Goal: Information Seeking & Learning: Learn about a topic

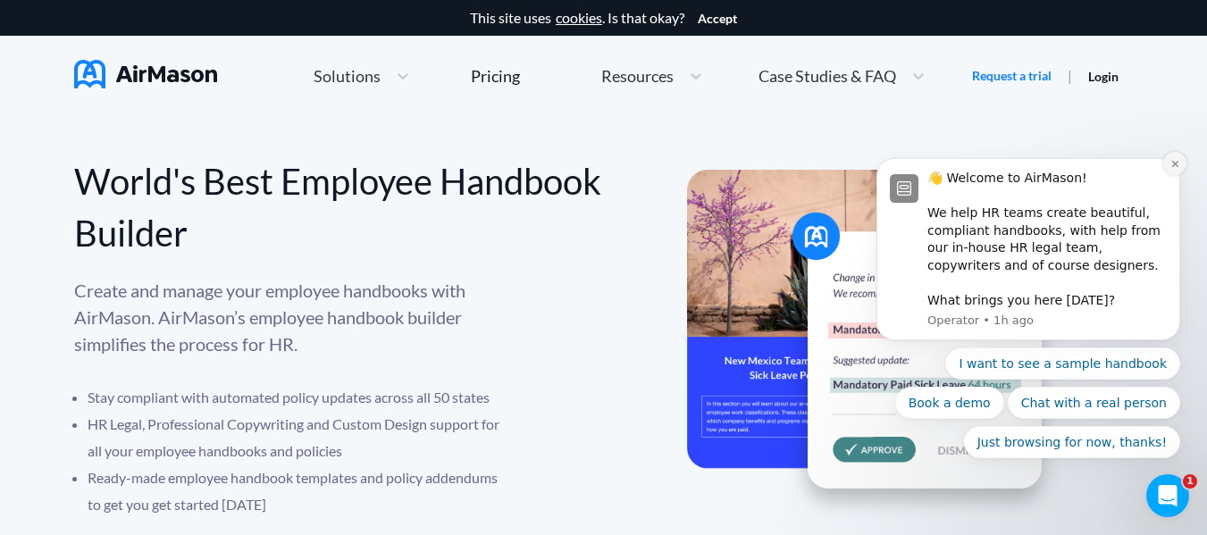
click at [1174, 163] on icon "Dismiss notification" at bounding box center [1175, 164] width 10 height 10
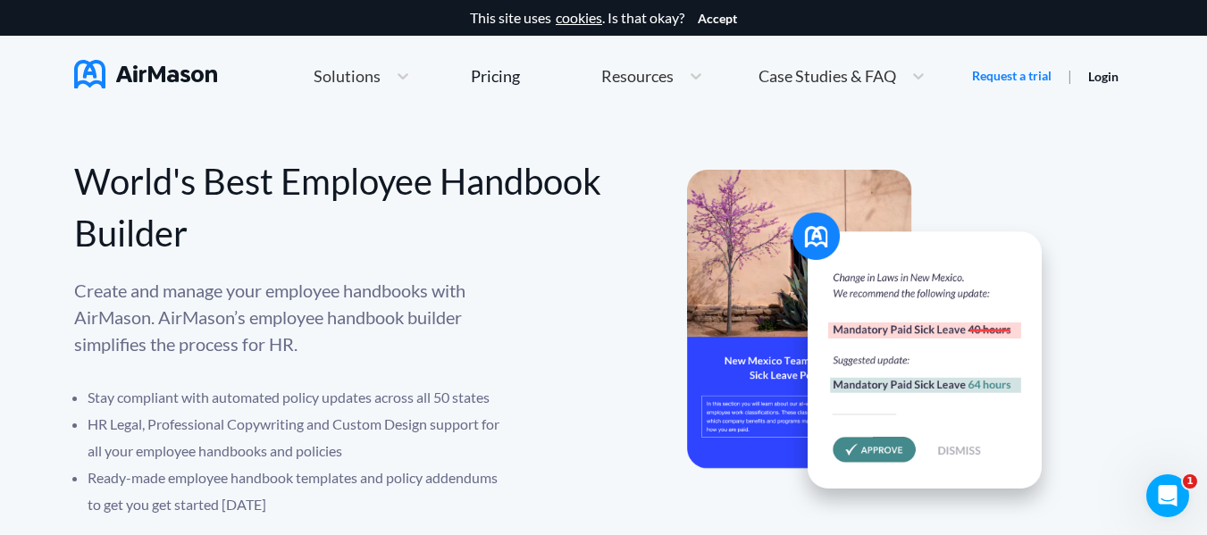
click at [594, 159] on div "World's Best Employee Handbook Builder" at bounding box center [339, 207] width 530 height 104
click at [373, 72] on span "Solutions" at bounding box center [347, 76] width 67 height 16
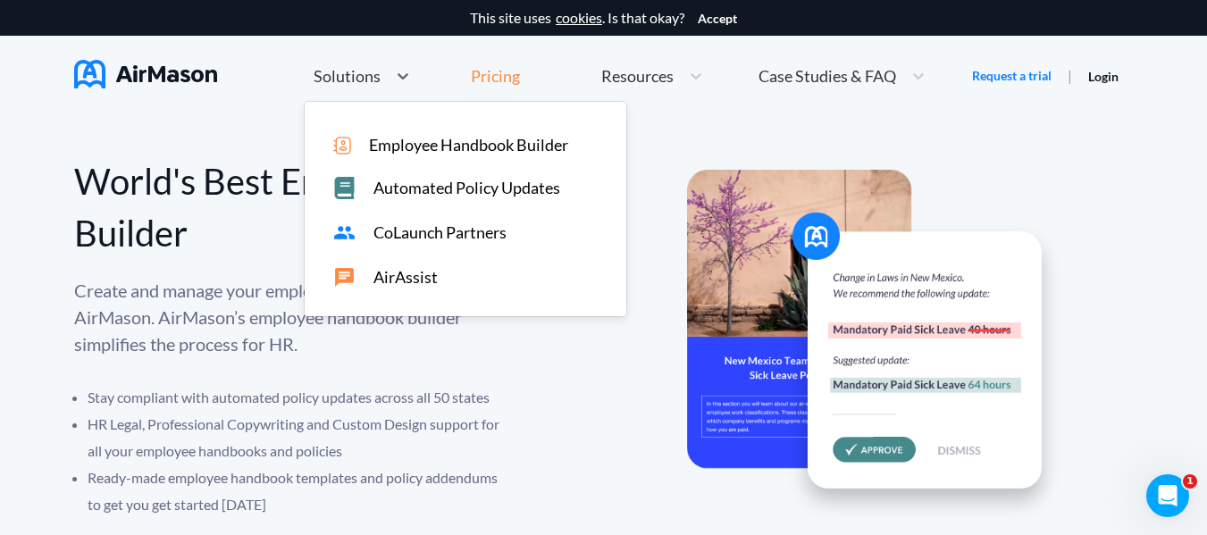
click at [505, 81] on div "Pricing" at bounding box center [495, 76] width 49 height 16
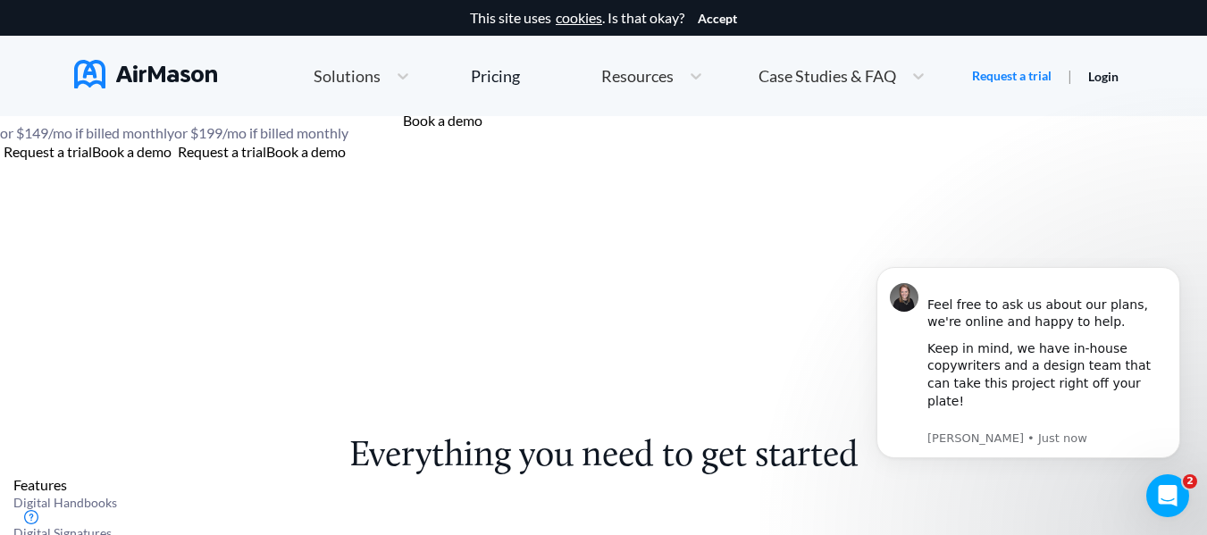
scroll to position [268, 0]
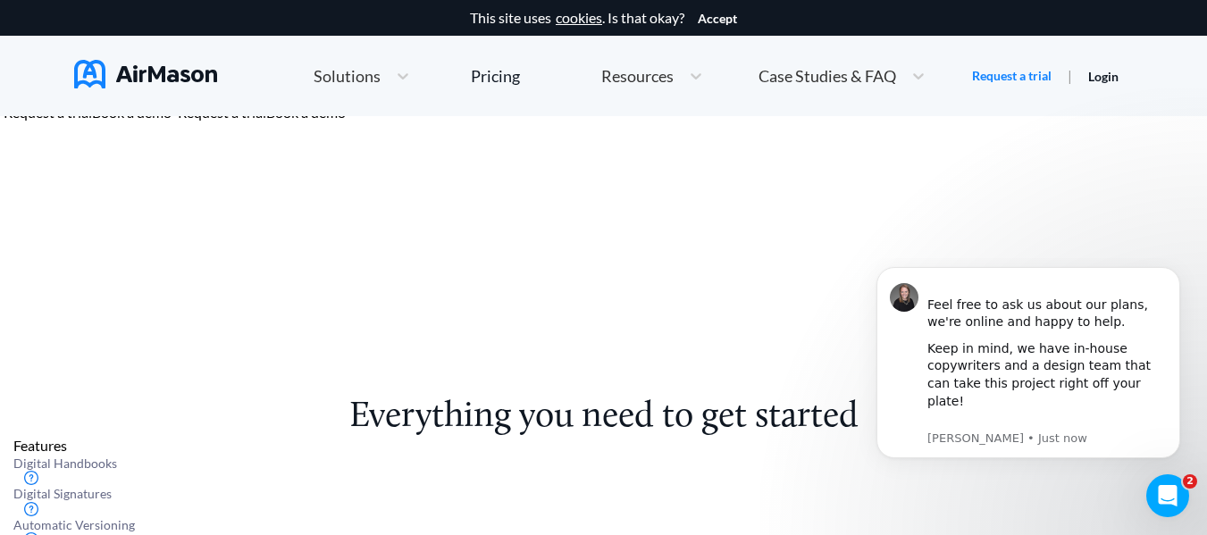
drag, startPoint x: 306, startPoint y: 305, endPoint x: 361, endPoint y: 306, distance: 55.4
click at [118, 76] on span "999 *" at bounding box center [79, 49] width 78 height 54
drag, startPoint x: 297, startPoint y: 307, endPoint x: 365, endPoint y: 306, distance: 67.9
click at [118, 76] on span "999 *" at bounding box center [79, 49] width 78 height 54
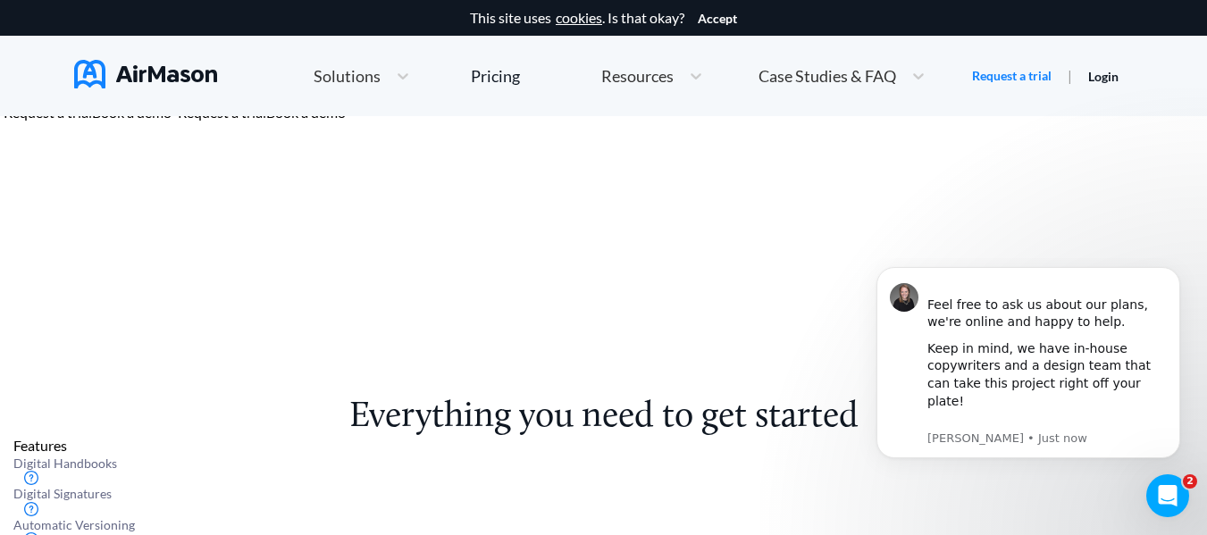
click at [118, 76] on span "999 *" at bounding box center [79, 49] width 78 height 54
drag, startPoint x: 521, startPoint y: 250, endPoint x: 674, endPoint y: 261, distance: 153.1
click at [348, 24] on section "100 to 199 employees" at bounding box center [261, 16] width 174 height 16
click at [310, 76] on span "1,499 *" at bounding box center [253, 49] width 113 height 54
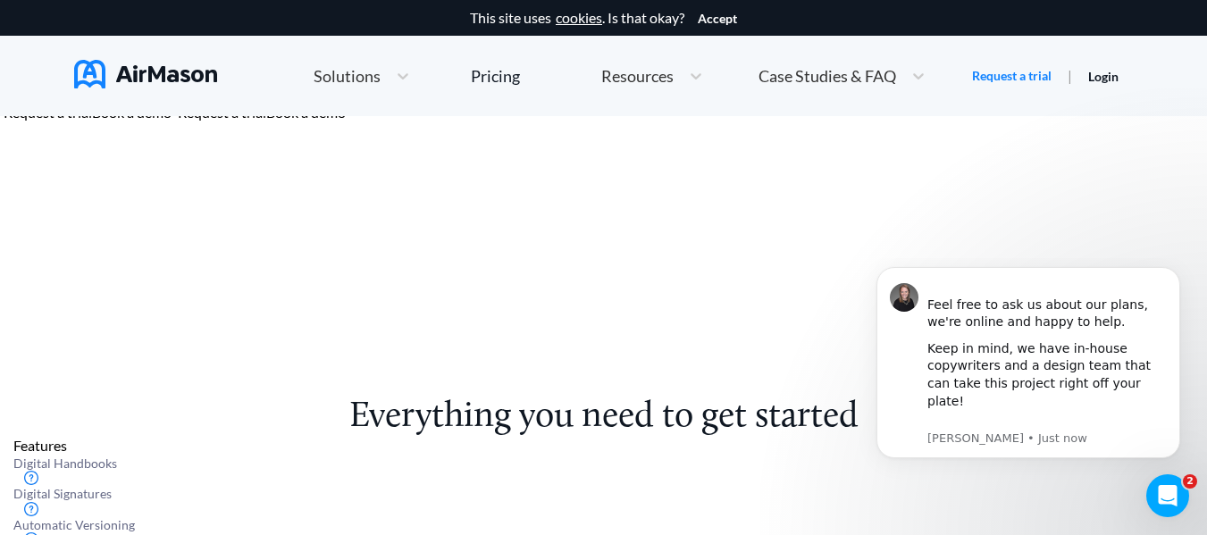
click at [310, 76] on span "1,499 *" at bounding box center [253, 49] width 113 height 54
click at [348, 271] on div "Small Business 100 to 199 employees $ 1,499 * /year or $ 199 /mo if billed mont…" at bounding box center [261, 165] width 174 height 348
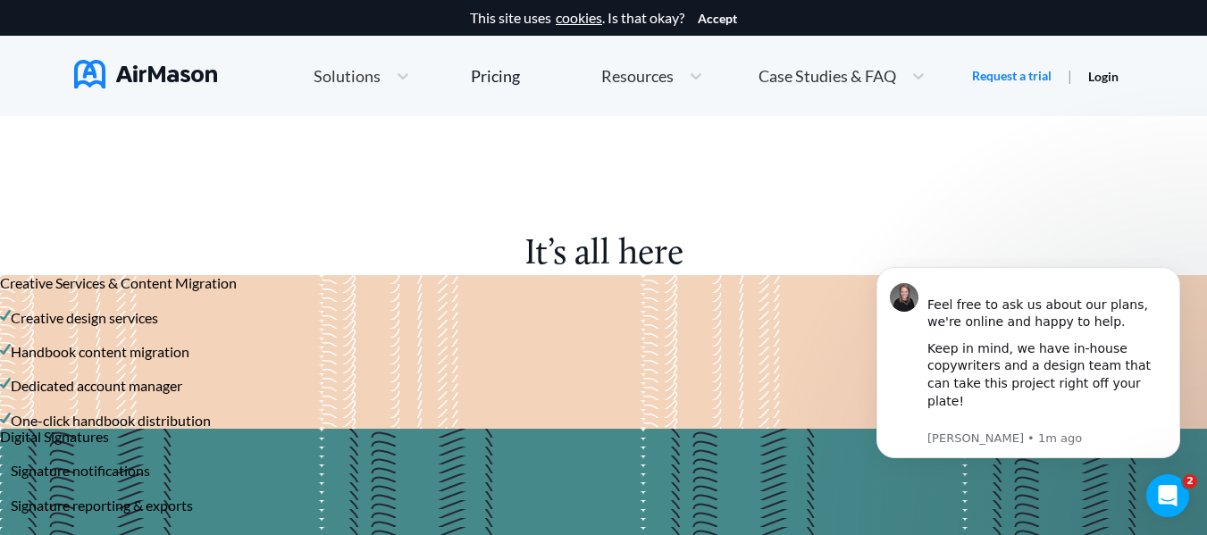
scroll to position [2220, 0]
click at [1180, 284] on button "Dismiss notification" at bounding box center [1174, 272] width 23 height 23
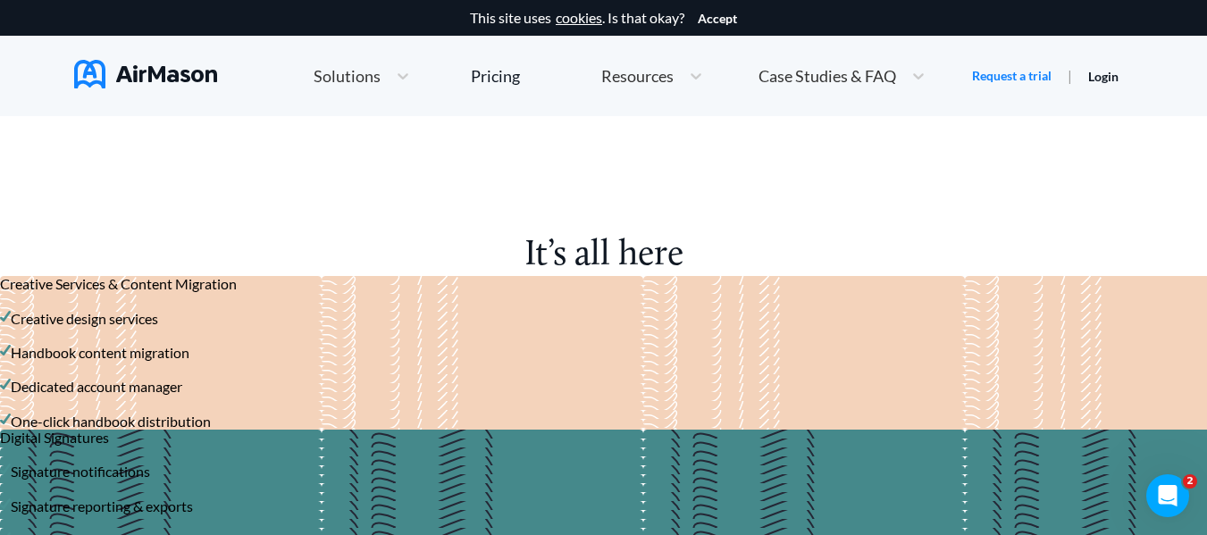
drag, startPoint x: 966, startPoint y: 290, endPoint x: 976, endPoint y: 292, distance: 10.9
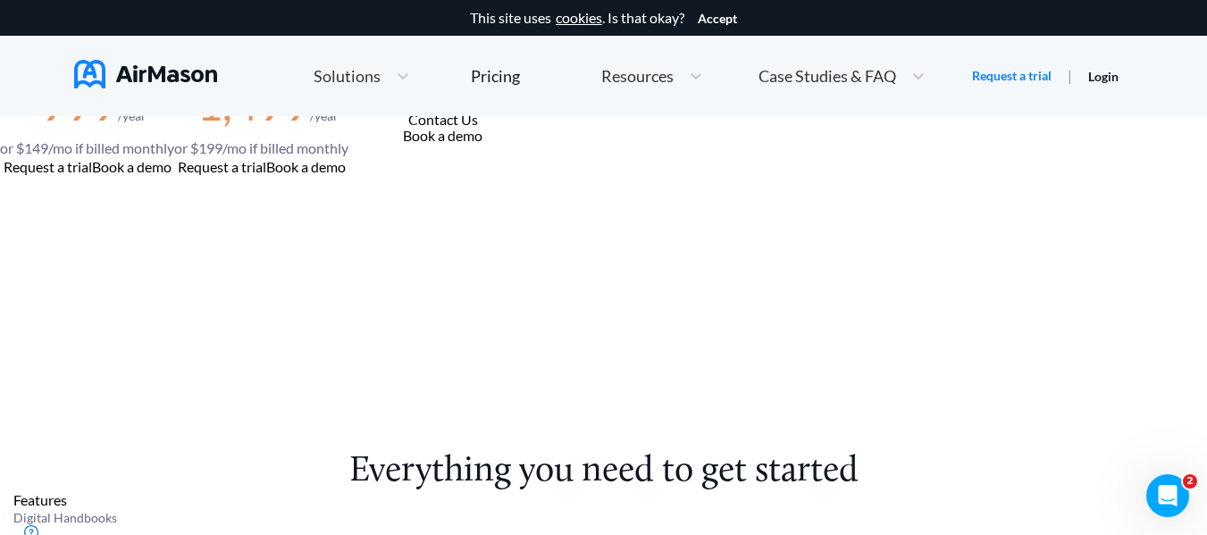
scroll to position [0, 0]
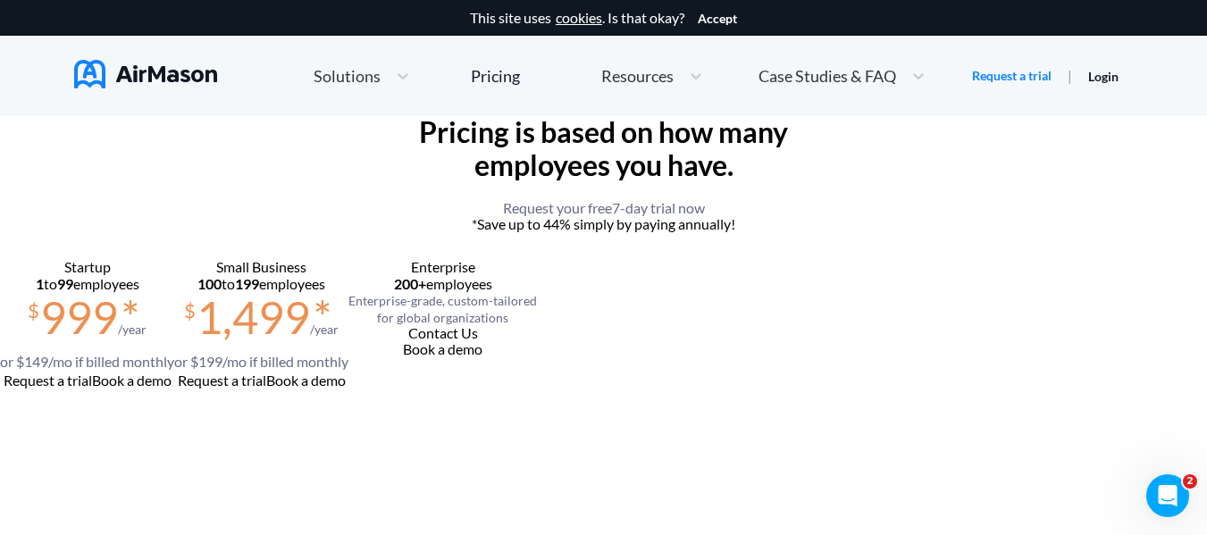
click at [919, 182] on h1 "Pricing is based on how many employees you have." at bounding box center [603, 149] width 1207 height 66
